Goal: Task Accomplishment & Management: Use online tool/utility

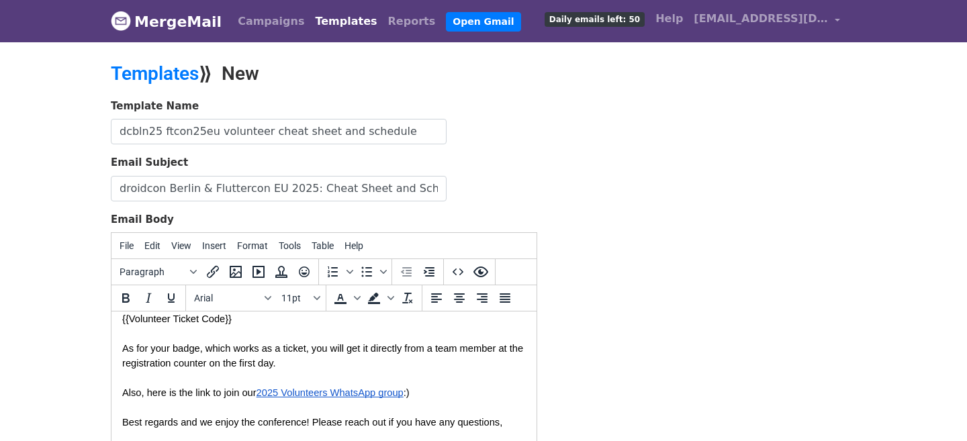
scroll to position [442, 0]
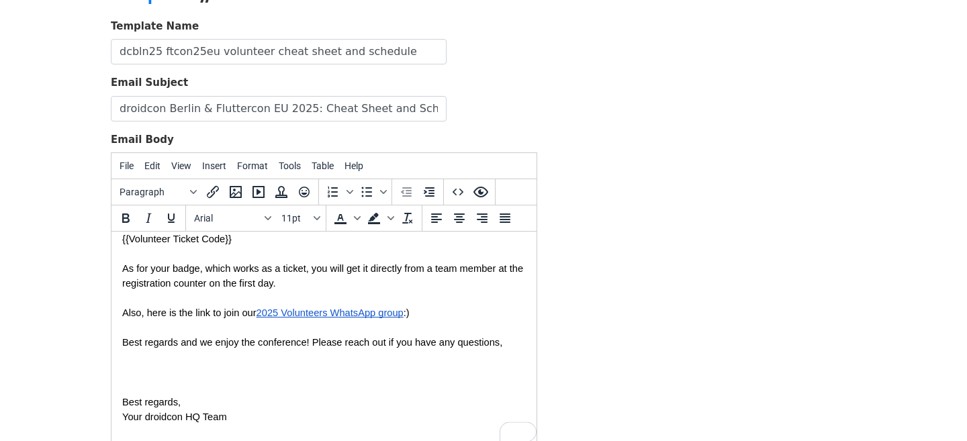
click at [207, 382] on body "Hi {{FirstName}}, We're only a few weeks from droidcon Berlin & Fluttercon EU 2…" at bounding box center [323, 128] width 403 height 654
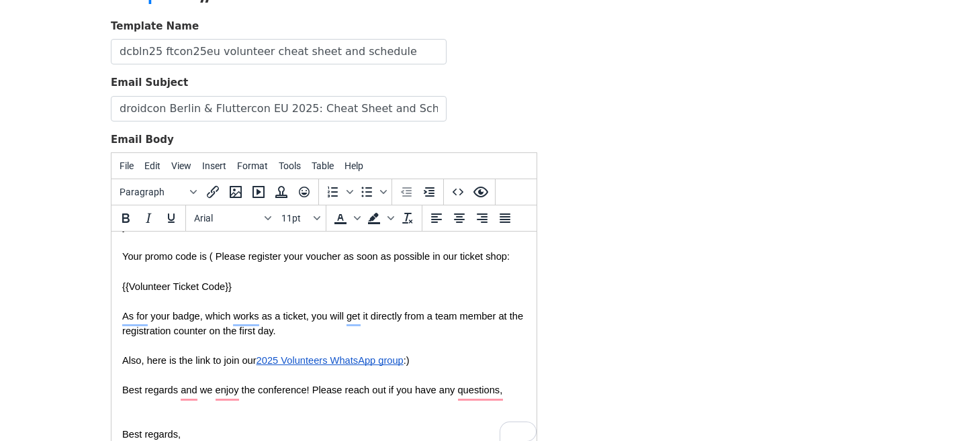
click at [214, 257] on span "Your promo code is ( Please register your voucher as soon as possible in our ti…" at bounding box center [315, 256] width 387 height 11
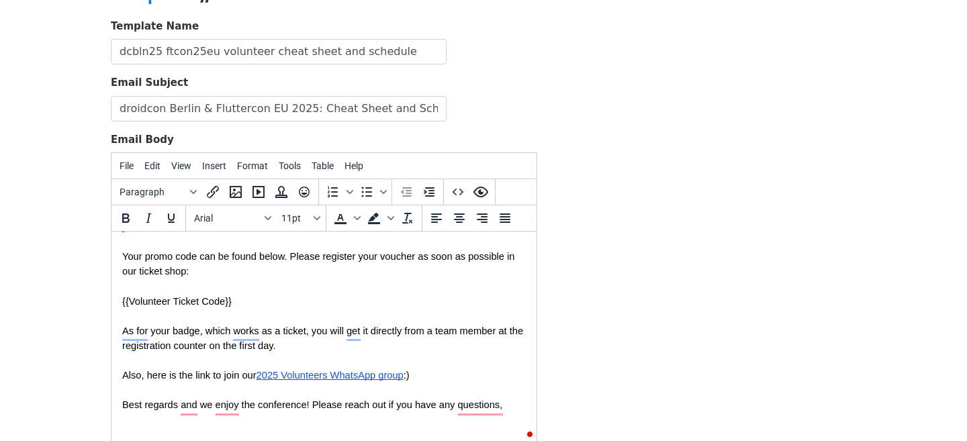
click at [200, 271] on p "Your promo code can be found below. Please register your voucher as soon as pos…" at bounding box center [323, 264] width 403 height 30
drag, startPoint x: 187, startPoint y: 273, endPoint x: 124, endPoint y: 273, distance: 62.4
click at [124, 273] on span "Your promo code can be found below. Please register your voucher as soon as pos…" at bounding box center [319, 264] width 395 height 26
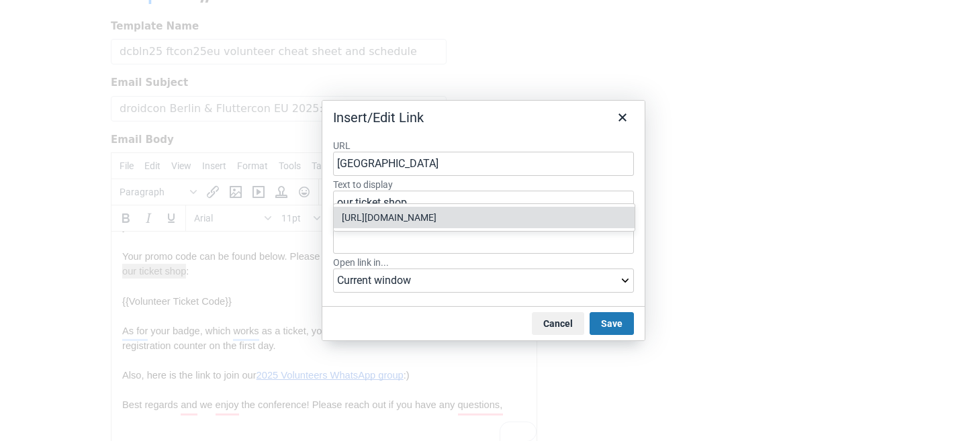
click at [402, 209] on div "https://berlin.droidcon.com/tickets" at bounding box center [485, 217] width 287 height 16
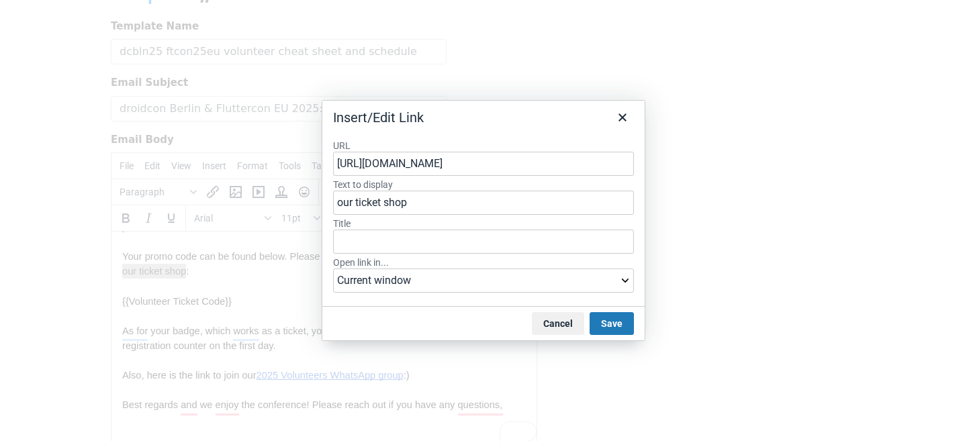
type input "https://berlin.droidcon.com/tickets"
click at [430, 277] on select "Current window New window" at bounding box center [483, 281] width 301 height 24
select select "_blank"
click at [333, 269] on select "Current window New window" at bounding box center [483, 281] width 301 height 24
click at [617, 325] on button "Save" at bounding box center [611, 323] width 44 height 23
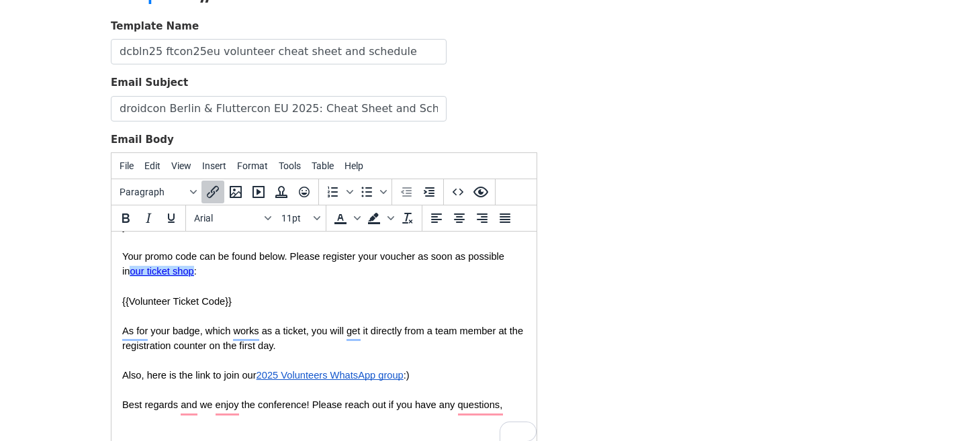
click at [309, 299] on p "{{Volunteer Ticket Code}}" at bounding box center [323, 301] width 403 height 15
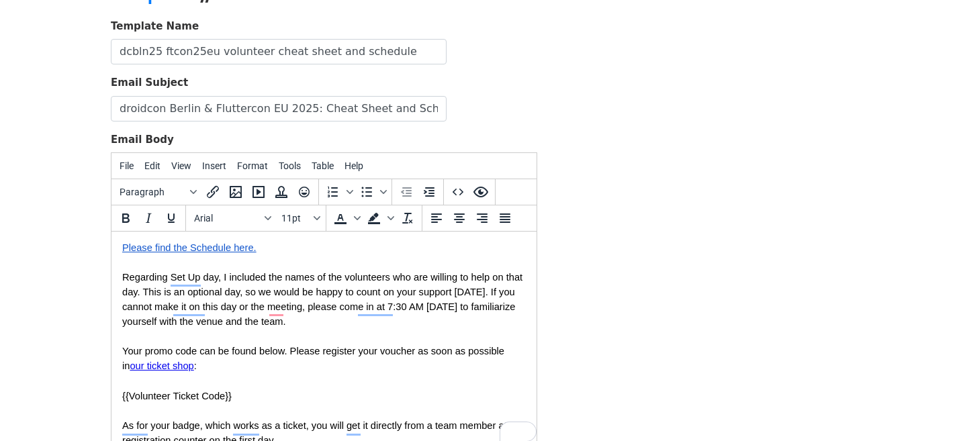
click at [507, 296] on span "Regarding Set Up day, I included the names of the volunteers who are willing to…" at bounding box center [323, 299] width 403 height 55
click at [510, 292] on span "Regarding Set Up day, I included the names of the volunteers who are willing to…" at bounding box center [323, 299] width 403 height 55
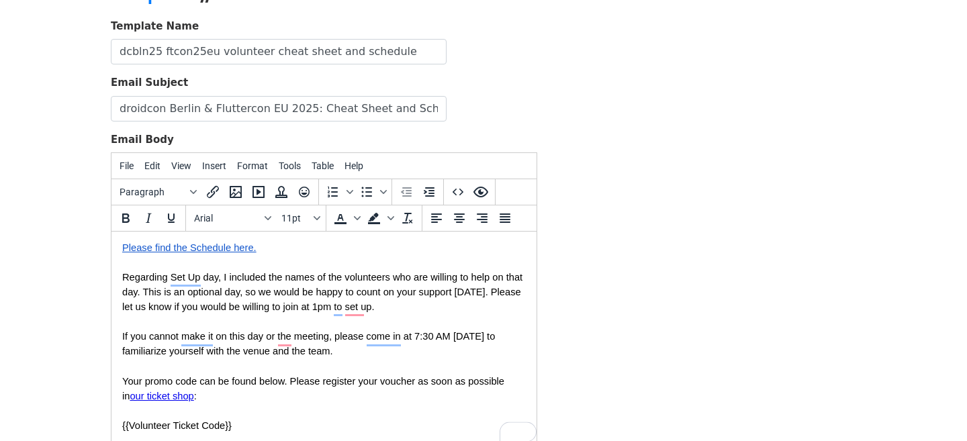
click at [322, 307] on span "Regarding Set Up day, I included the names of the volunteers who are willing to…" at bounding box center [323, 314] width 403 height 85
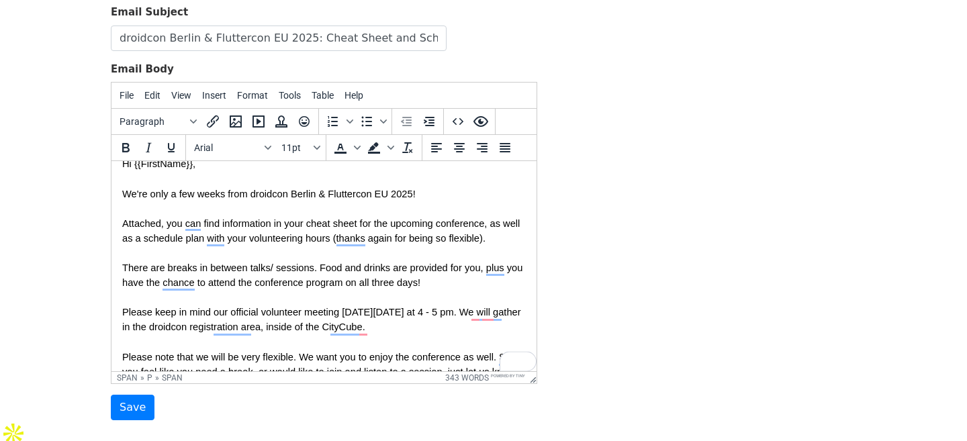
click at [377, 278] on span "There are breaks in between talks/ sessions. Food and drinks are provided for y…" at bounding box center [323, 275] width 403 height 26
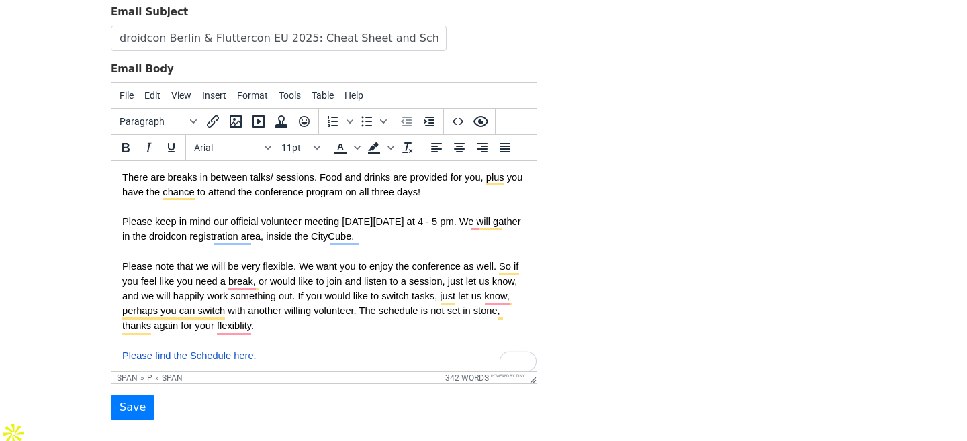
click at [362, 270] on span "Please note that we will be very flexible. We want you to enjoy the conference …" at bounding box center [321, 296] width 399 height 70
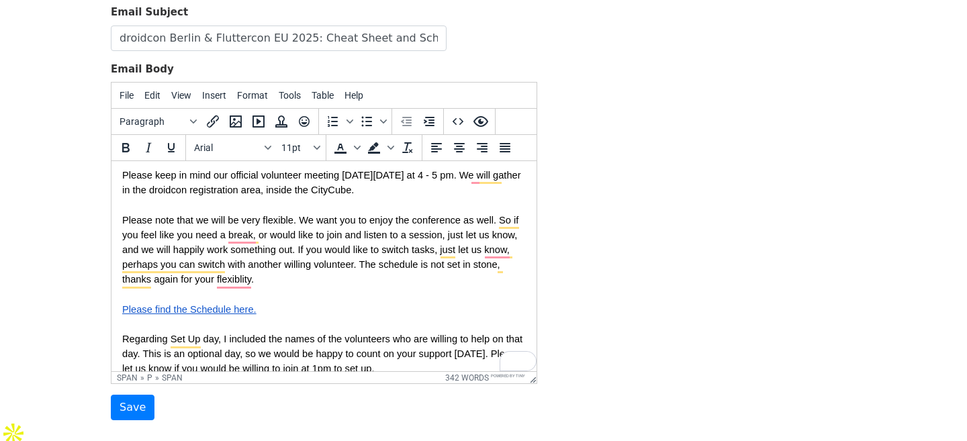
click at [300, 299] on body "Hi {{FirstName}}, We're only a few weeks from droidcon Berlin & Fluttercon EU 2…" at bounding box center [323, 346] width 403 height 683
click at [300, 311] on p "Please find the Schedule here.﻿" at bounding box center [323, 309] width 403 height 15
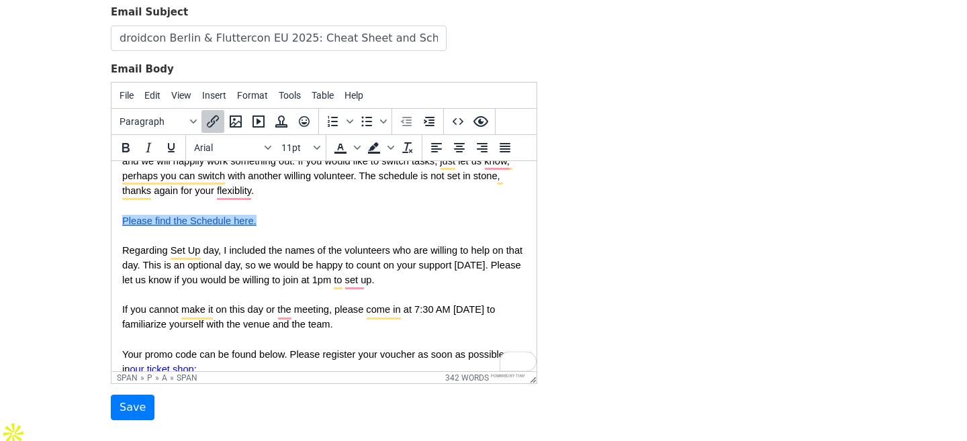
click at [297, 285] on span "Regarding Set Up day, I included the names of the volunteers who are willing to…" at bounding box center [323, 287] width 403 height 85
click at [305, 315] on span "Regarding Set Up day, I included the names of the volunteers who are willing to…" at bounding box center [323, 287] width 403 height 85
click at [326, 327] on span "Regarding Set Up day, I included the names of the volunteers who are willing to…" at bounding box center [323, 287] width 403 height 85
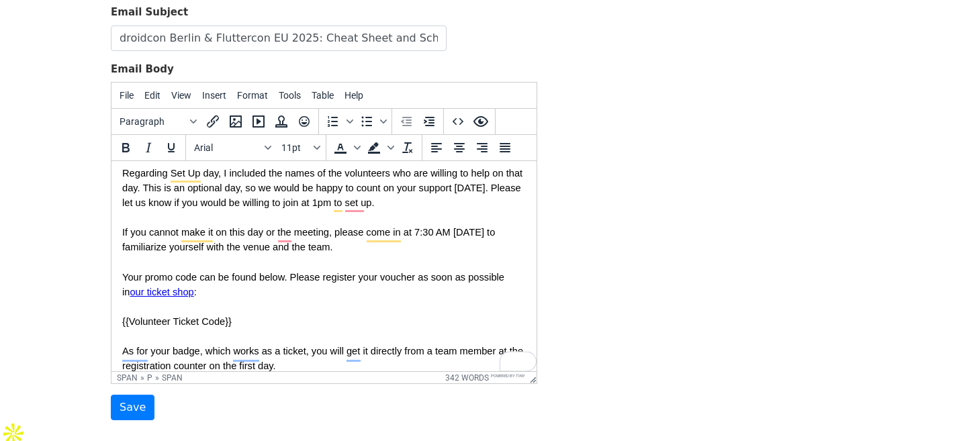
click at [282, 288] on p "Your promo code can be found below. Please register your voucher as soon as pos…" at bounding box center [323, 285] width 403 height 30
click at [282, 320] on p "{{Volunteer Ticket Code}}" at bounding box center [323, 321] width 403 height 15
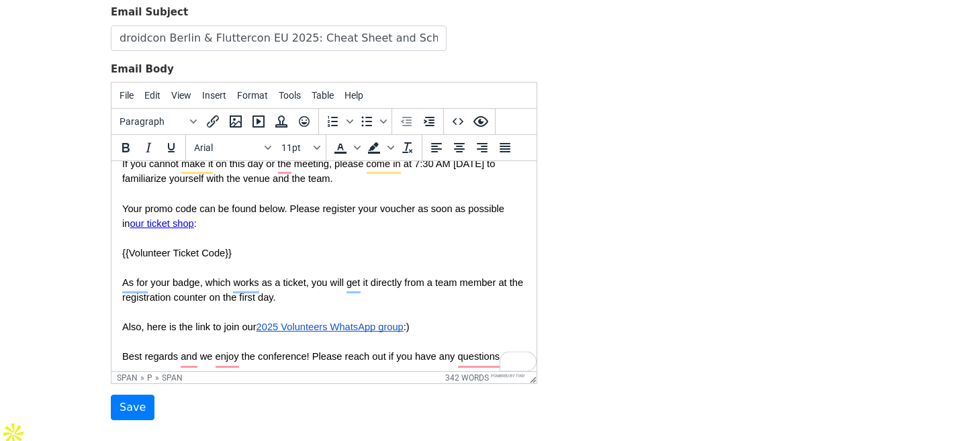
click at [301, 301] on p "As for your badge, which works as a ticket, you will get it directly from a tea…" at bounding box center [323, 290] width 403 height 30
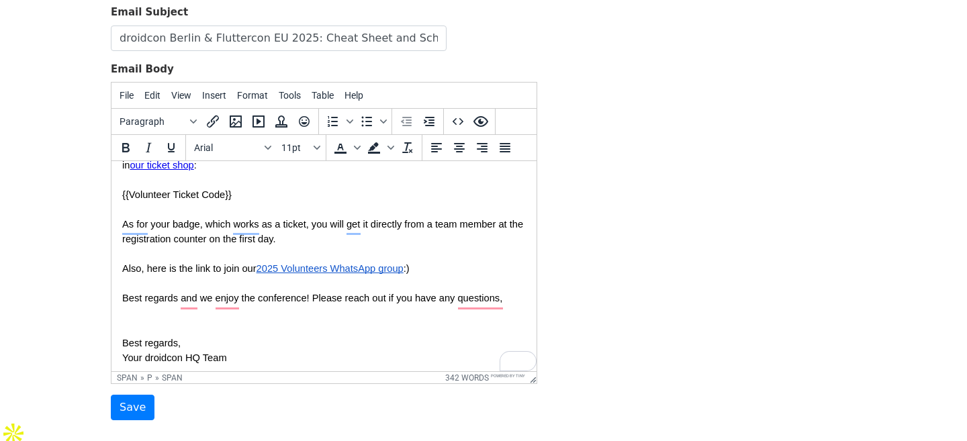
click at [251, 324] on p "To enrich screen reader interactions, please activate Accessibility in Grammarl…" at bounding box center [323, 327] width 403 height 15
click at [130, 407] on input "Save" at bounding box center [133, 408] width 44 height 26
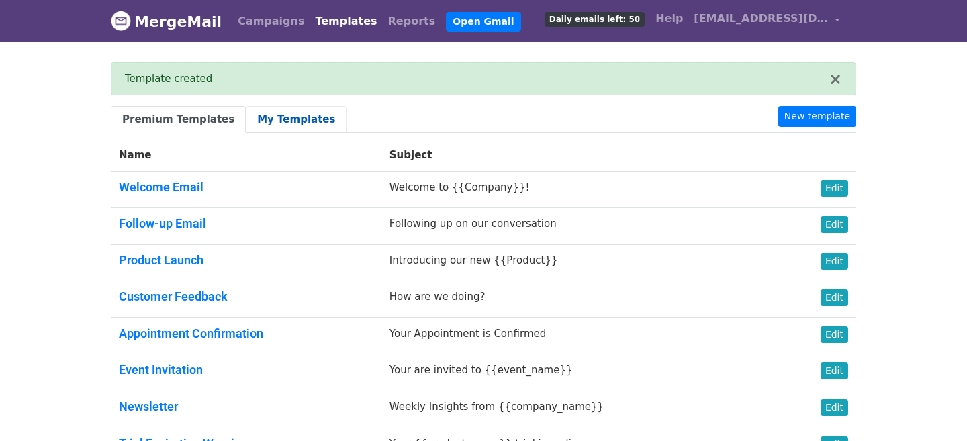
click at [271, 113] on link "My Templates" at bounding box center [296, 120] width 101 height 28
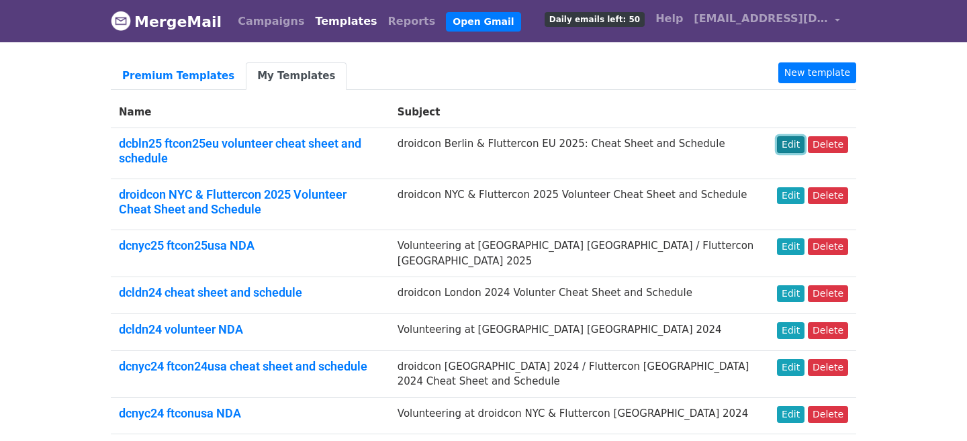
click at [796, 149] on link "Edit" at bounding box center [791, 144] width 28 height 17
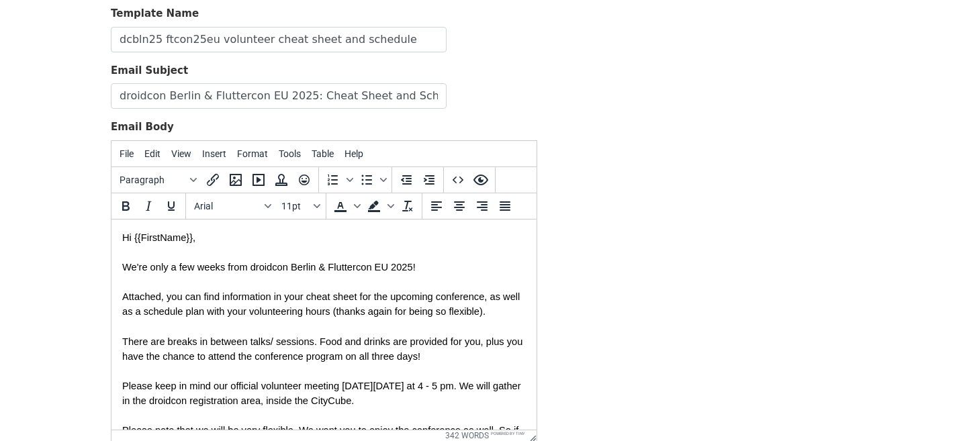
scroll to position [215, 0]
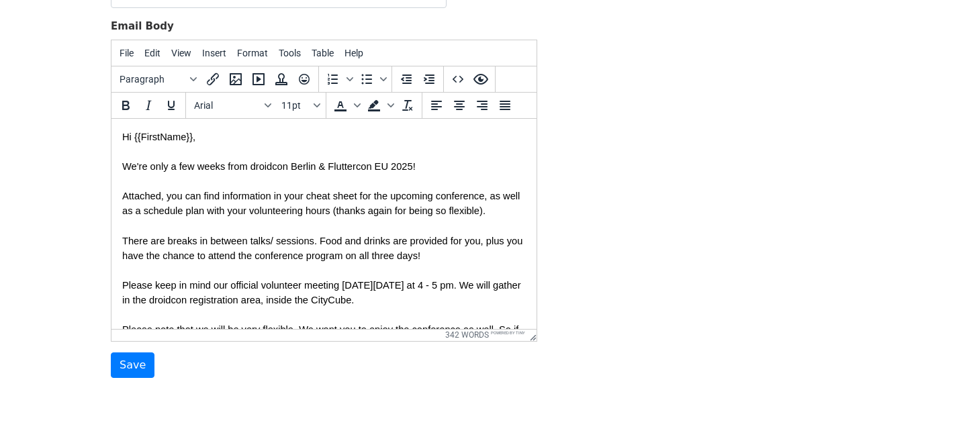
click at [228, 248] on p "There are breaks in between talks/ sessions. Food and drinks are provided for y…" at bounding box center [323, 248] width 403 height 30
drag, startPoint x: 166, startPoint y: 195, endPoint x: 134, endPoint y: 195, distance: 32.2
click at [134, 195] on span "Attached, you can find information in your cheat sheet for the upcoming confere…" at bounding box center [322, 203] width 400 height 26
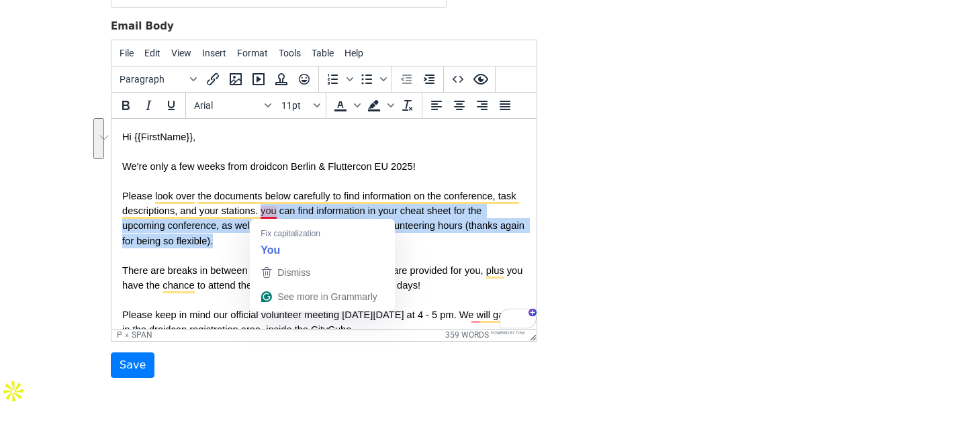
drag, startPoint x: 307, startPoint y: 240, endPoint x: 262, endPoint y: 213, distance: 52.4
click at [262, 213] on p "Please look over the documents below carefully to find information on the confe…" at bounding box center [323, 217] width 403 height 59
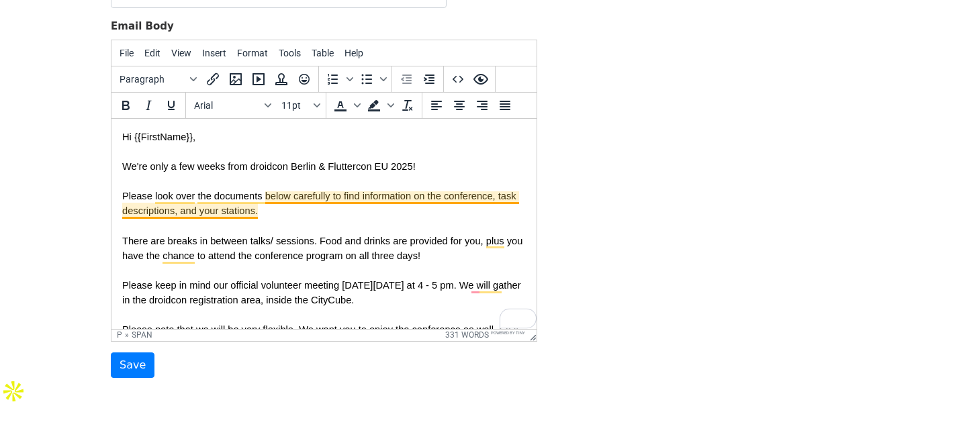
drag, startPoint x: 257, startPoint y: 215, endPoint x: 222, endPoint y: 216, distance: 34.9
click at [222, 216] on p "Please look over the documents below carefully to find information on the confe…" at bounding box center [323, 203] width 403 height 30
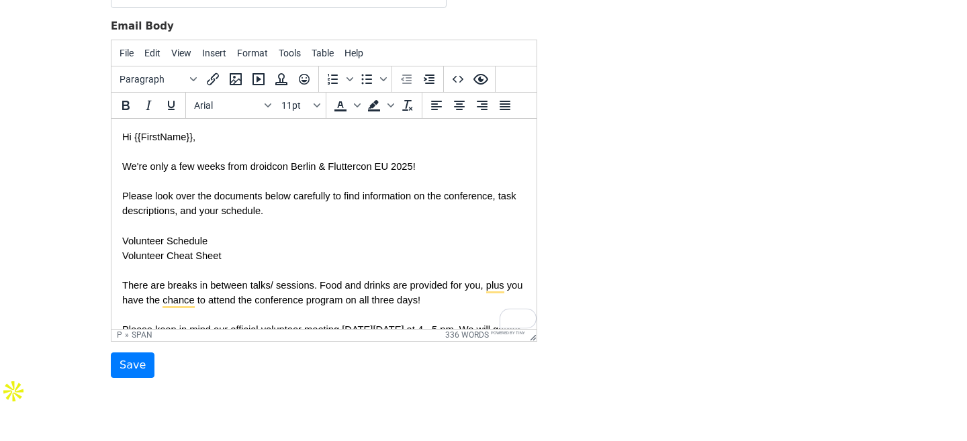
click at [195, 255] on span "Please look over the documents below carefully to find information on the confe…" at bounding box center [320, 225] width 397 height 70
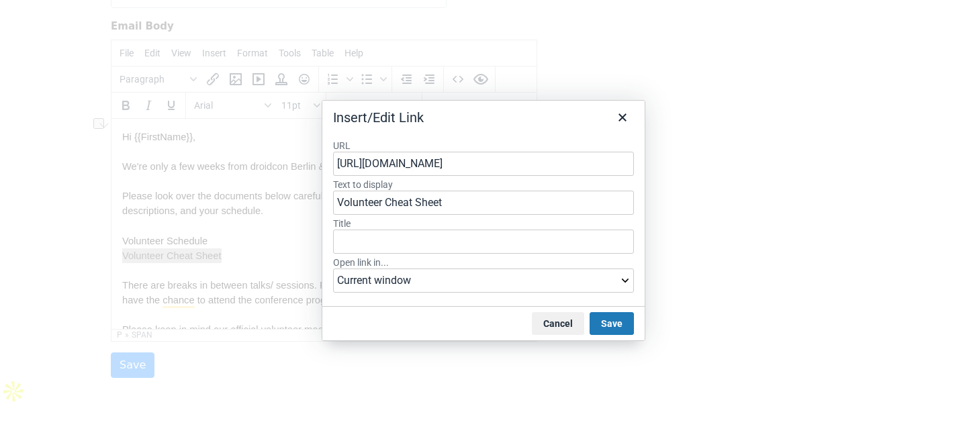
scroll to position [0, 460]
type input "https://docs.google.com/document/d/1MPeqMga5DT5hNt5Fs0KFw2d7HzVpmfvS/edit?usp=s…"
click at [492, 143] on label "URL" at bounding box center [483, 146] width 301 height 12
click at [492, 152] on input "https://docs.google.com/document/d/1MPeqMga5DT5hNt5Fs0KFw2d7HzVpmfvS/edit?usp=s…" at bounding box center [483, 164] width 301 height 24
click at [420, 280] on select "Current window New window" at bounding box center [483, 281] width 301 height 24
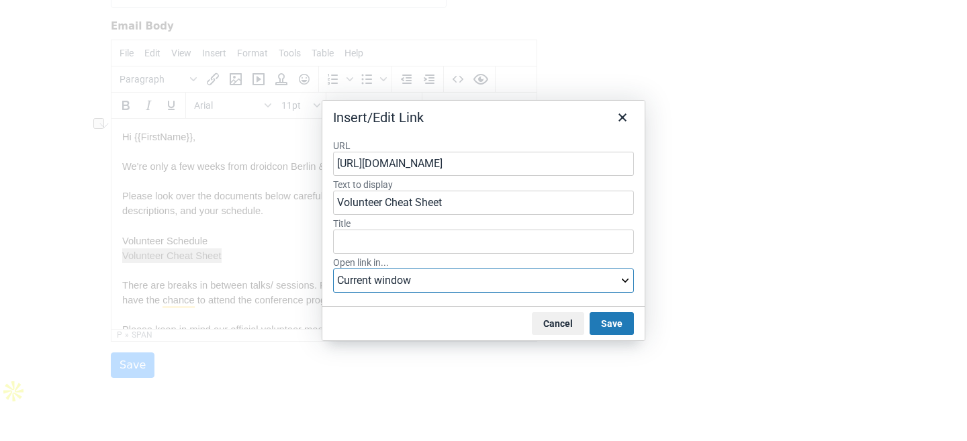
scroll to position [0, 0]
select select "_blank"
click at [333, 269] on select "Current window New window" at bounding box center [483, 281] width 301 height 24
click at [612, 326] on button "Save" at bounding box center [611, 323] width 44 height 23
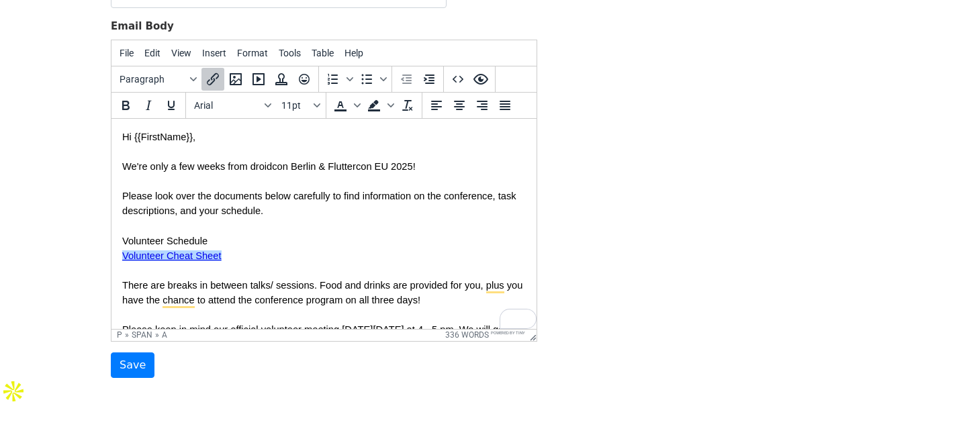
click at [170, 246] on span "Please look over the documents below carefully to find information on the confe…" at bounding box center [320, 225] width 397 height 70
click at [153, 240] on span "Please look over the documents below carefully to find information on the confe…" at bounding box center [320, 225] width 397 height 70
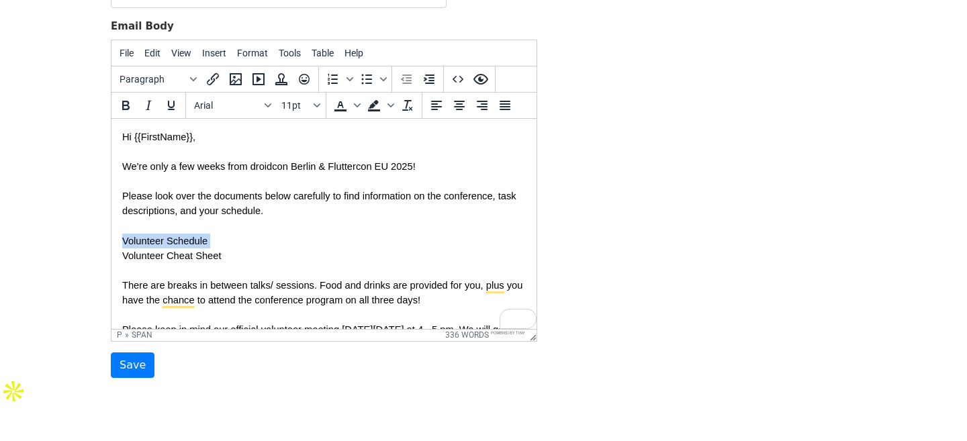
click at [153, 240] on span "Please look over the documents below carefully to find information on the confe…" at bounding box center [320, 225] width 397 height 70
click at [201, 258] on span "Please look over the documents below carefully to find information on the confe…" at bounding box center [320, 225] width 397 height 70
click at [191, 246] on span "Please look over the documents below carefully to find information on the confe…" at bounding box center [320, 225] width 397 height 70
click at [247, 262] on p "Please look over the documents below carefully to find information on the confe…" at bounding box center [323, 225] width 403 height 74
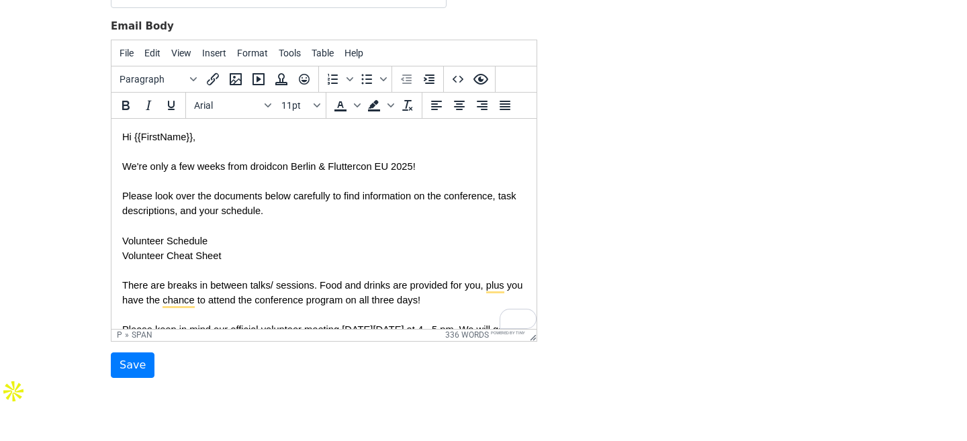
click at [195, 250] on span "Please look over the documents below carefully to find information on the confe…" at bounding box center [320, 225] width 397 height 70
click at [187, 246] on span "Please look over the documents below carefully to find information on the confe…" at bounding box center [320, 225] width 397 height 70
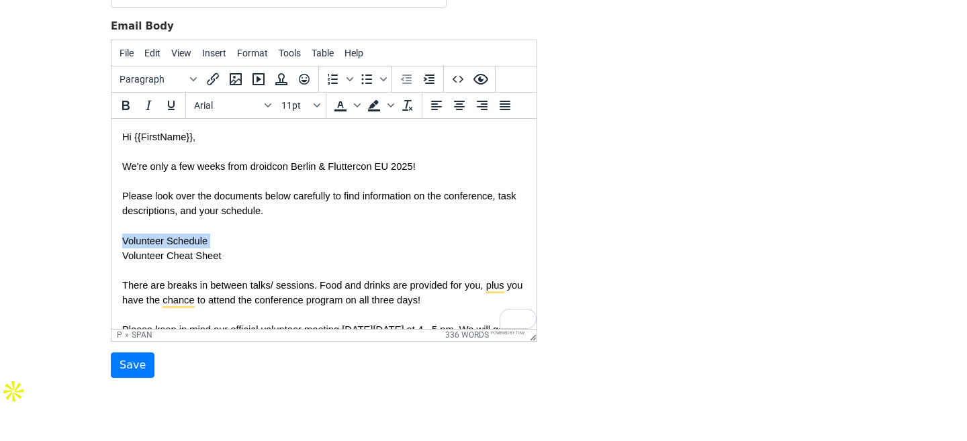
click at [187, 246] on span "Please look over the documents below carefully to find information on the confe…" at bounding box center [320, 225] width 397 height 70
click at [206, 80] on icon "Insert/edit link" at bounding box center [213, 79] width 16 height 16
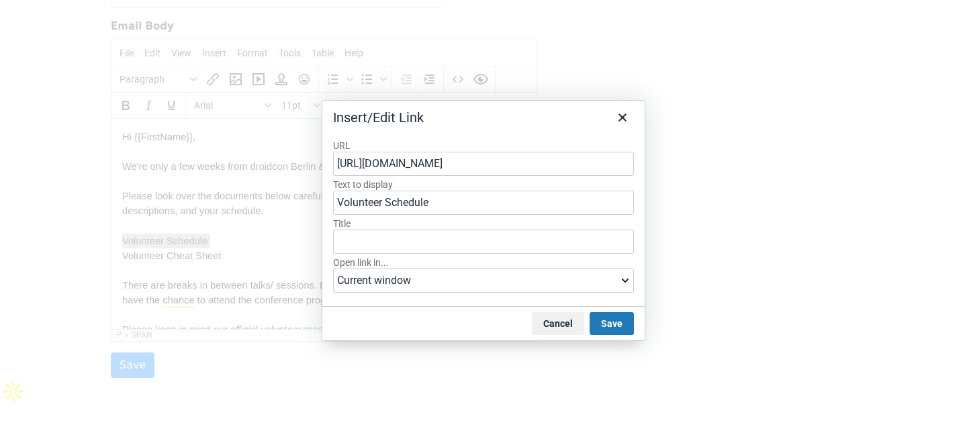
scroll to position [0, 254]
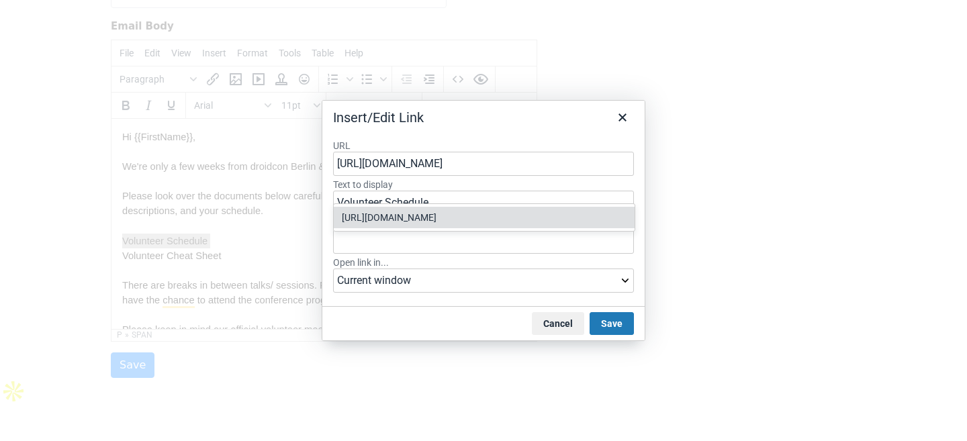
click at [412, 209] on div "https://docs.google.com/spreadsheets/d/1nTd5zfxJZTp9f4hxwfNyMl_01CLXi-WJ3h9SdbZ…" at bounding box center [485, 217] width 287 height 16
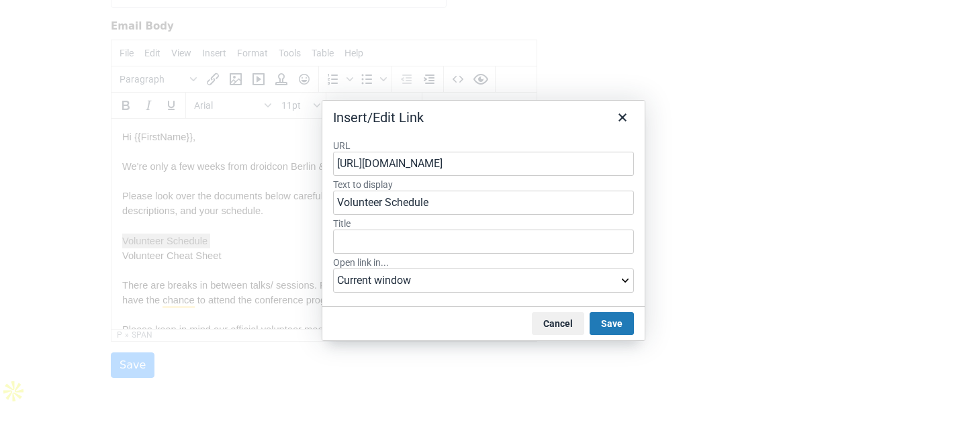
type input "https://docs.google.com/spreadsheets/d/1nTd5zfxJZTp9f4hxwfNyMl_01CLXi-WJ3h9SdbZ…"
click at [405, 279] on select "Current window New window" at bounding box center [483, 281] width 301 height 24
select select "_blank"
click at [333, 269] on select "Current window New window" at bounding box center [483, 281] width 301 height 24
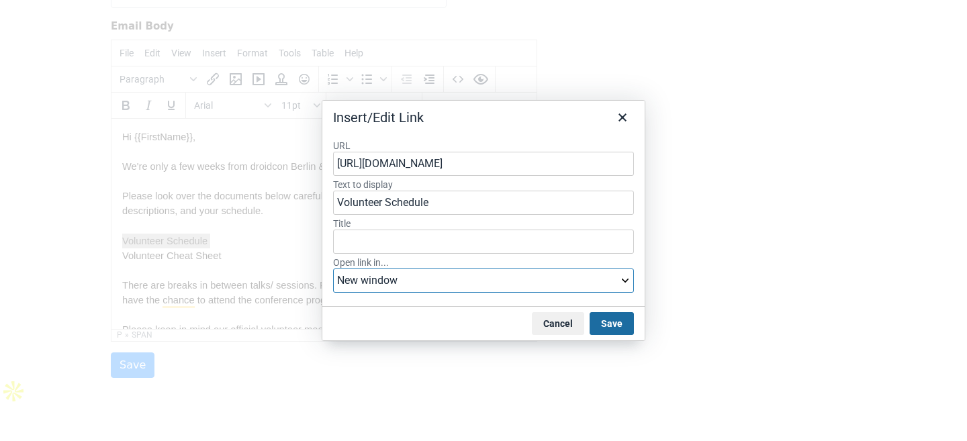
click at [619, 326] on button "Save" at bounding box center [611, 323] width 44 height 23
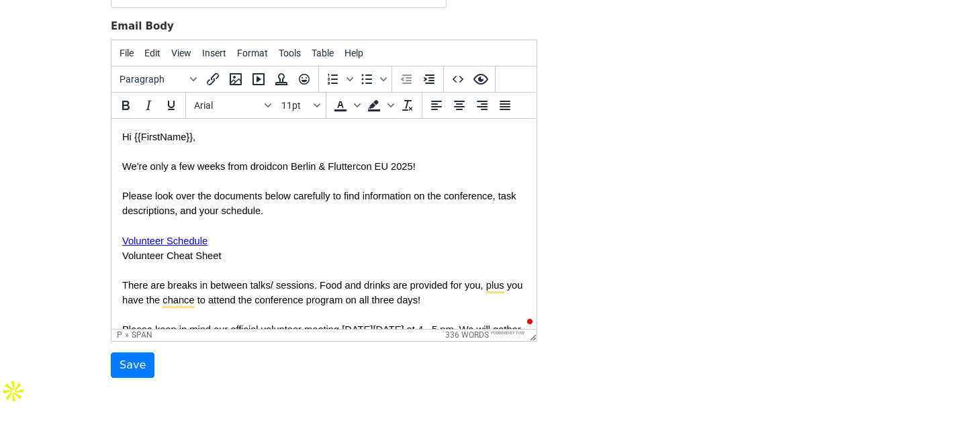
click at [201, 256] on span "Please look over the documents below carefully to find information on the confe…" at bounding box center [320, 225] width 397 height 70
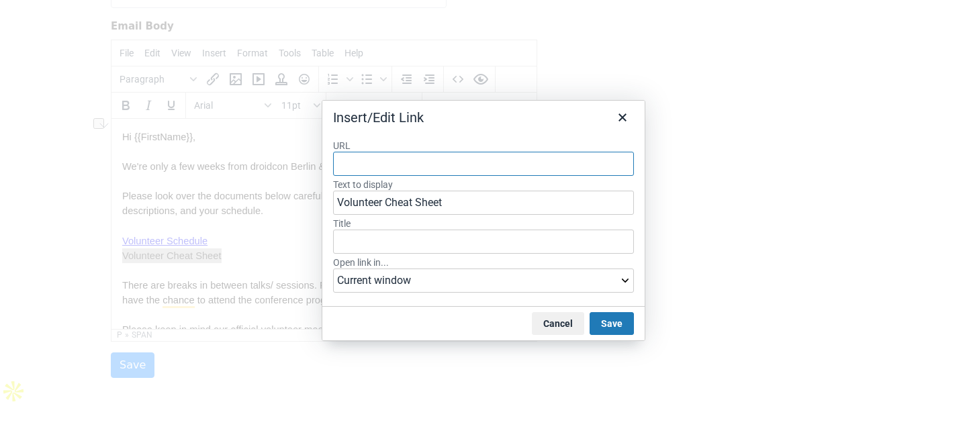
paste input "https://docs.google.com/document/d/1MPeqMga5DT5hNt5Fs0KFw2d7HzVpmfvS/edit?usp=s…"
click at [372, 209] on div "https://docs.google.com/document/d/1MPeqMga5DT5hNt5Fs0KFw2d7HzVpmfvS/edit?usp=s…" at bounding box center [293, 217] width 287 height 16
type input "https://docs.google.com/document/d/1MPeqMga5DT5hNt5Fs0KFw2d7HzVpmfvS/edit?usp=s…"
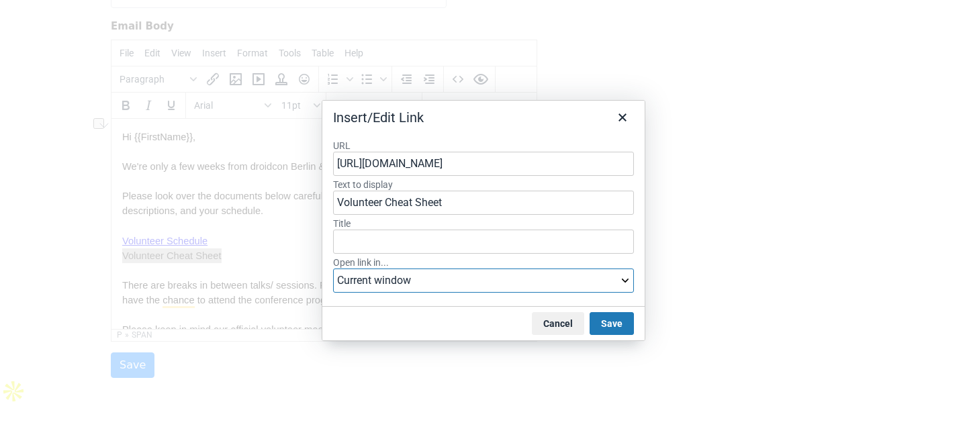
click at [432, 285] on select "Current window New window" at bounding box center [483, 281] width 301 height 24
select select "_blank"
click at [333, 269] on select "Current window New window" at bounding box center [483, 281] width 301 height 24
click at [605, 317] on button "Save" at bounding box center [611, 323] width 44 height 23
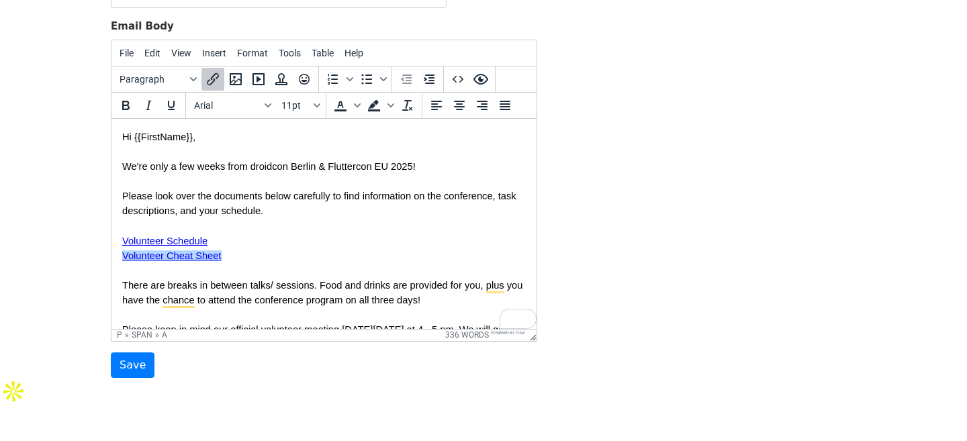
click at [309, 260] on p "Please look over the documents below carefully to find information on the confe…" at bounding box center [323, 225] width 403 height 74
click at [264, 221] on p "Please look over the documents below carefully to find information on the confe…" at bounding box center [323, 225] width 403 height 74
